Goal: Navigation & Orientation: Find specific page/section

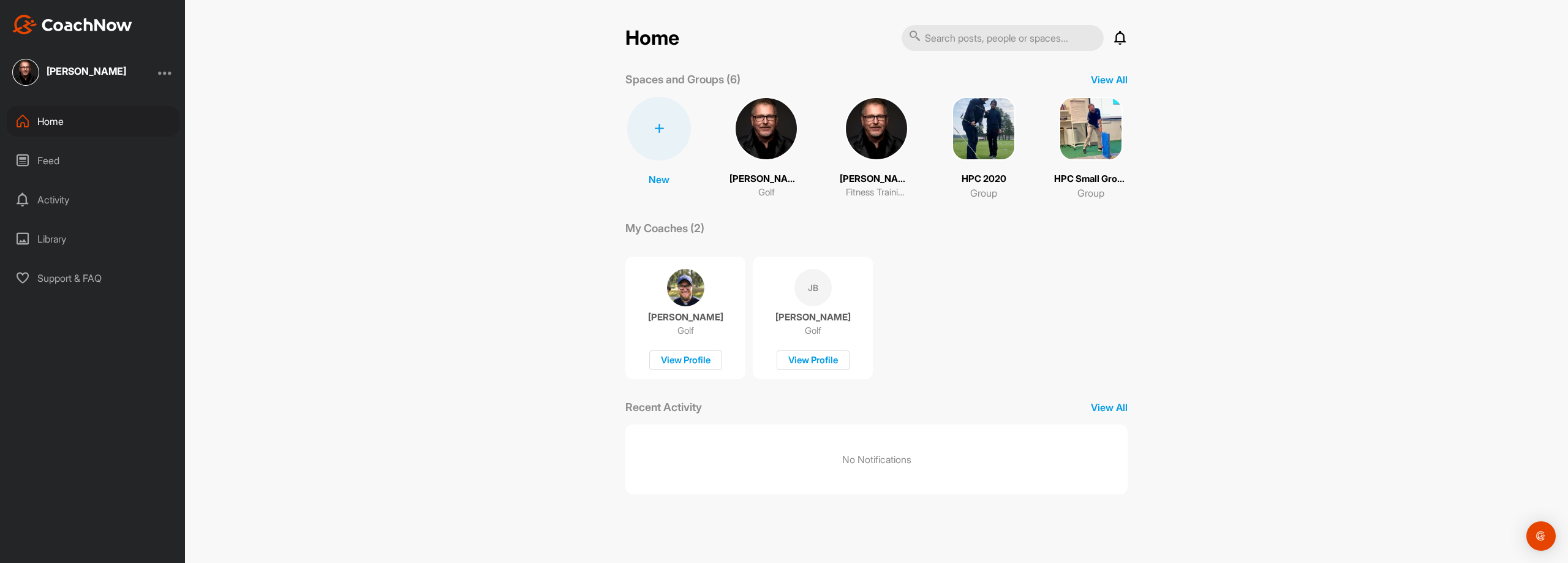
click at [46, 206] on div "Activity" at bounding box center [93, 200] width 173 height 31
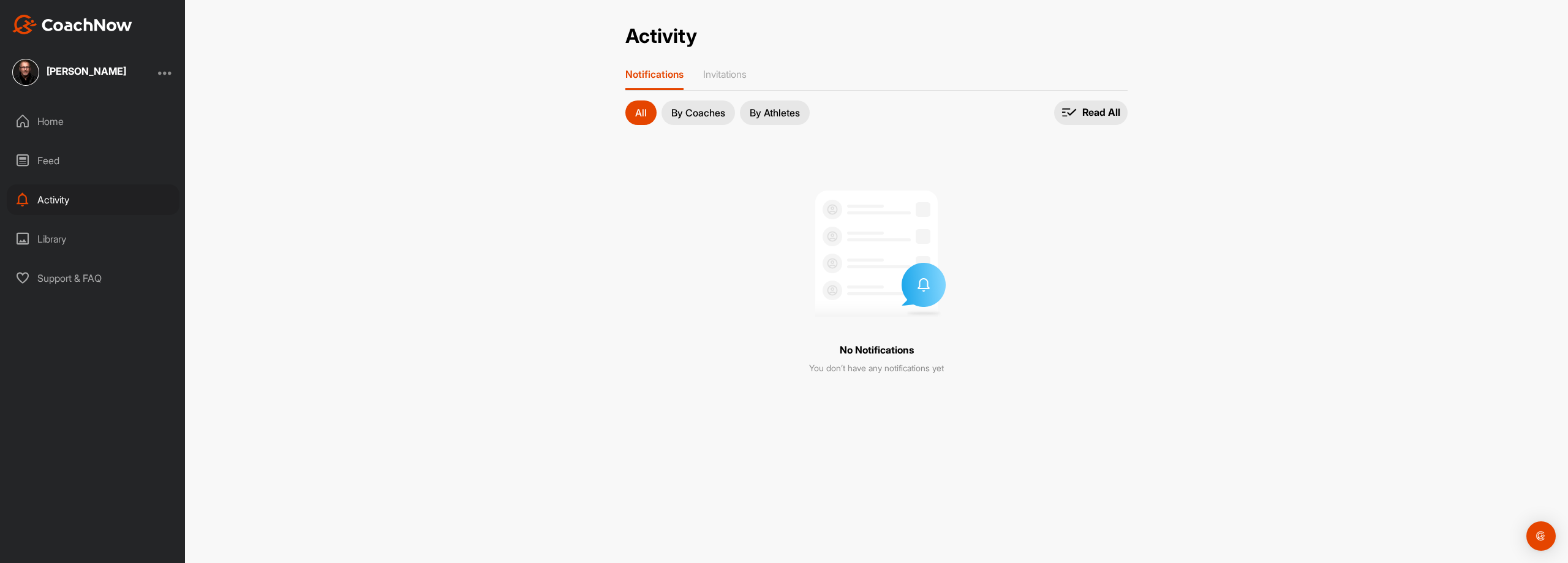
click at [44, 160] on div "Feed" at bounding box center [93, 160] width 173 height 31
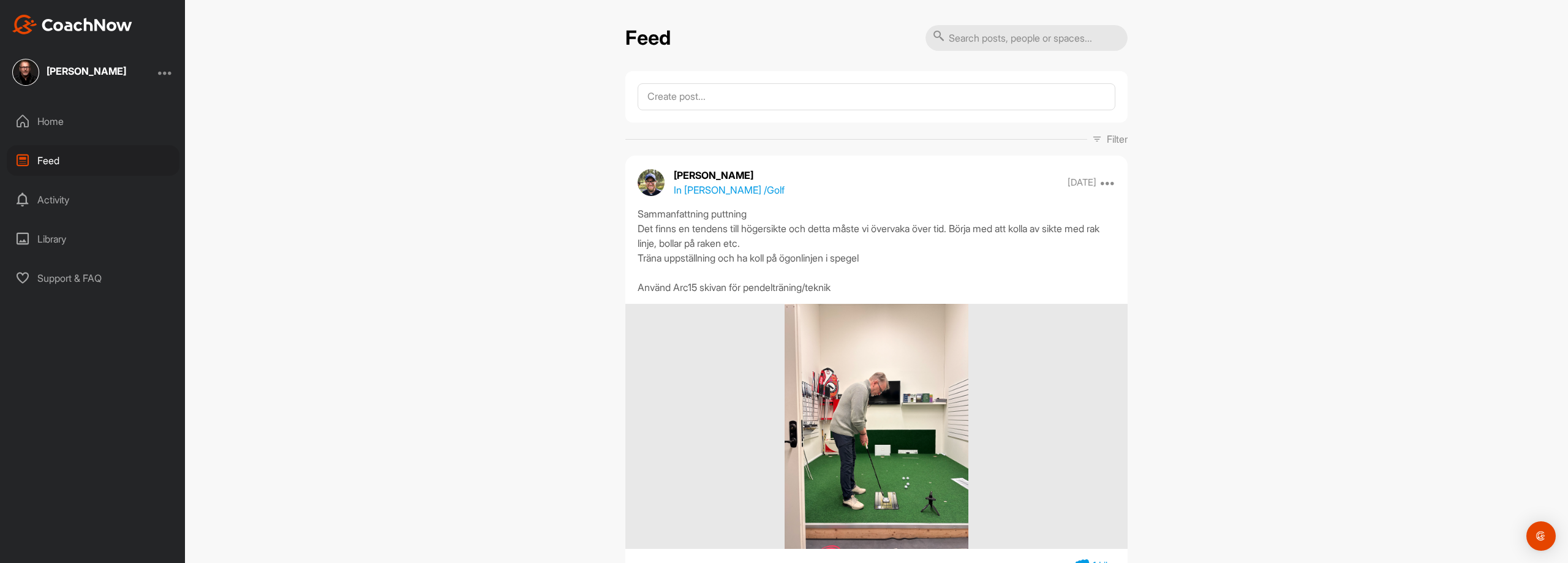
click at [53, 118] on div "Home" at bounding box center [93, 122] width 173 height 31
